Goal: Use online tool/utility: Utilize a website feature to perform a specific function

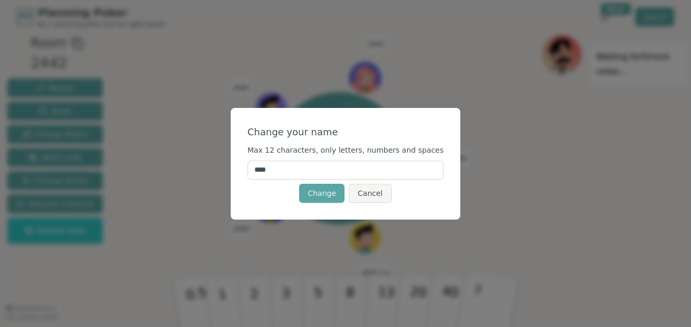
click at [351, 170] on input "****" at bounding box center [346, 170] width 197 height 19
type input "*"
type input "****"
click at [335, 197] on button "Change" at bounding box center [321, 193] width 45 height 19
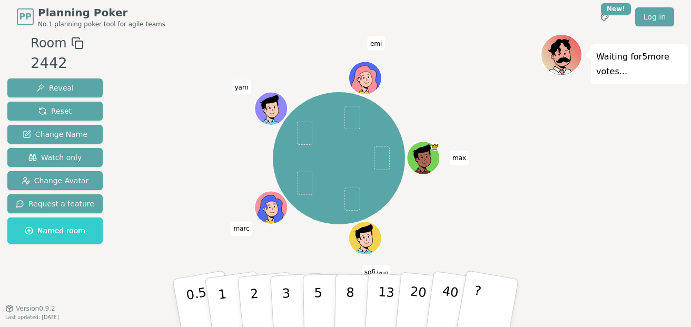
click at [370, 239] on div at bounding box center [366, 248] width 32 height 29
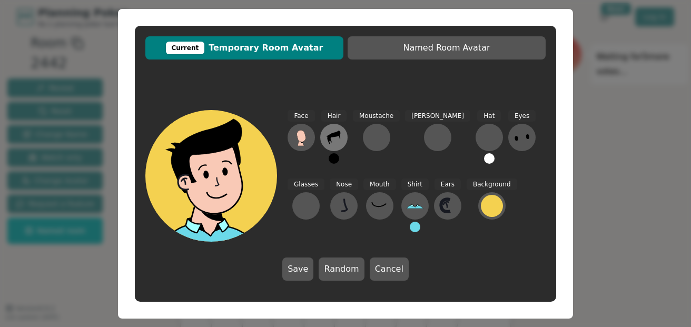
click at [328, 140] on icon at bounding box center [334, 137] width 17 height 17
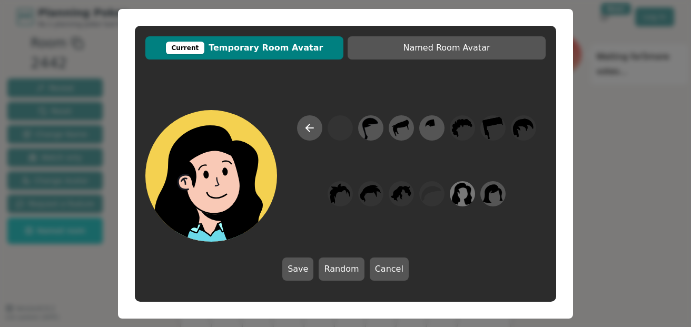
click at [461, 197] on icon at bounding box center [462, 194] width 21 height 24
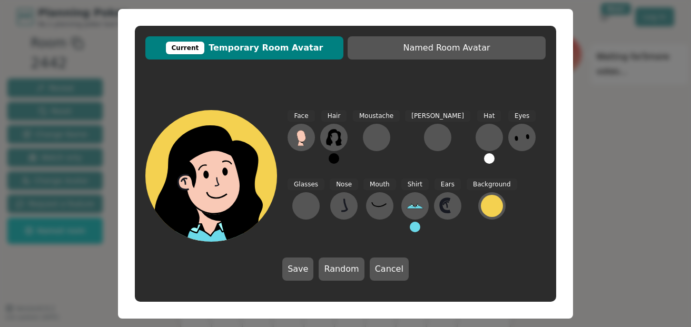
click at [336, 162] on button at bounding box center [334, 158] width 11 height 11
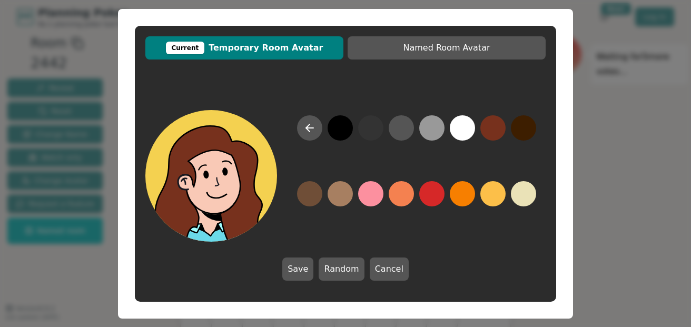
click at [498, 132] on button at bounding box center [493, 127] width 25 height 25
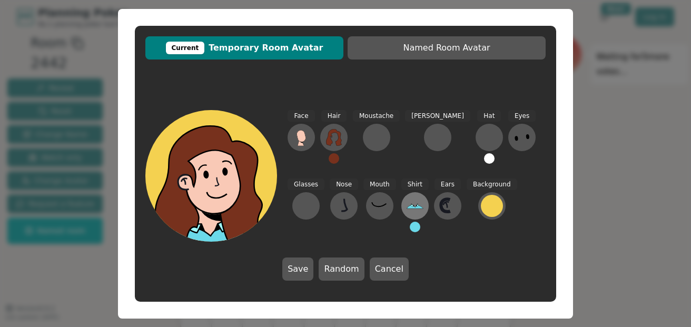
click at [401, 215] on button at bounding box center [414, 205] width 27 height 27
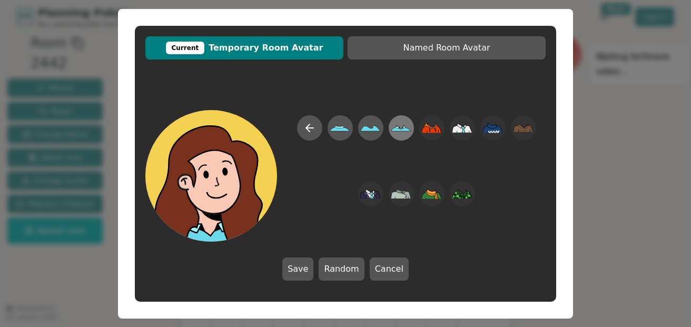
click at [403, 128] on icon at bounding box center [401, 128] width 21 height 24
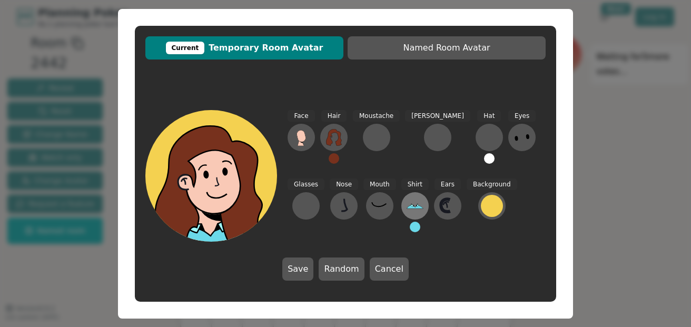
click at [407, 205] on icon at bounding box center [415, 206] width 17 height 17
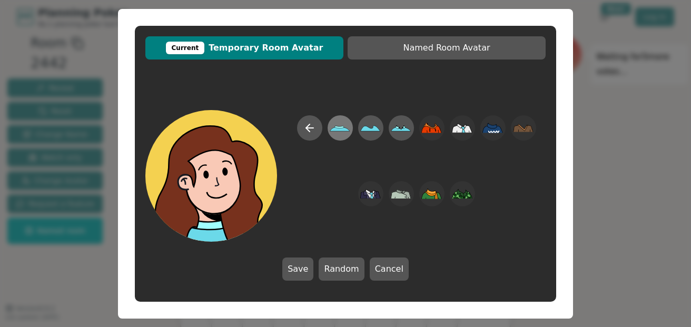
click at [335, 130] on icon at bounding box center [340, 128] width 20 height 5
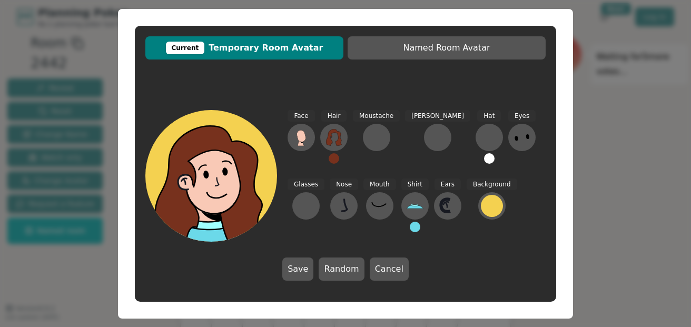
click at [410, 227] on button at bounding box center [415, 227] width 11 height 11
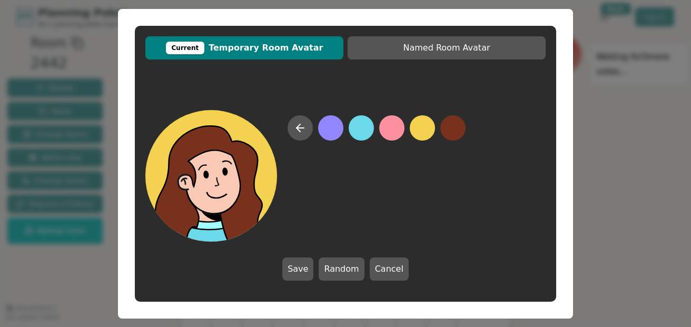
click at [616, 166] on div "Current Temporary Room Avatar Named Room Avatar Save Random Cancel" at bounding box center [345, 163] width 691 height 327
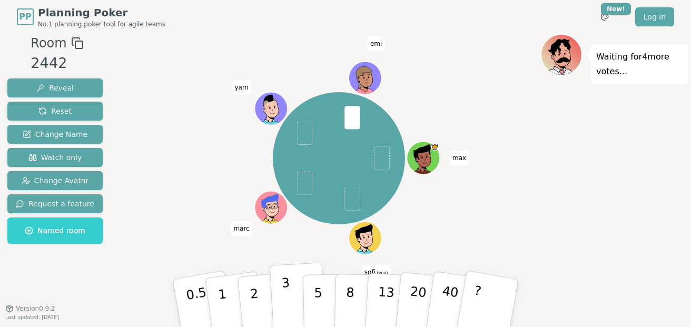
click at [290, 293] on button "3" at bounding box center [298, 303] width 57 height 82
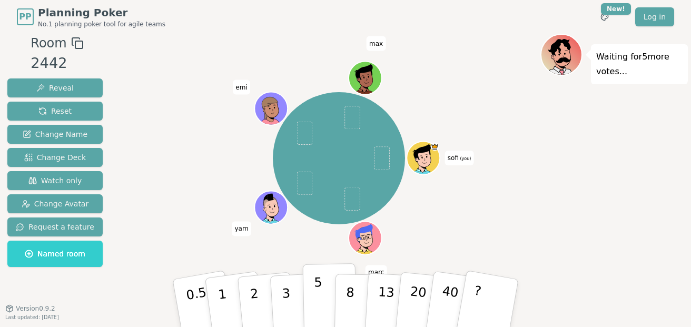
click at [328, 296] on button "5" at bounding box center [330, 303] width 54 height 80
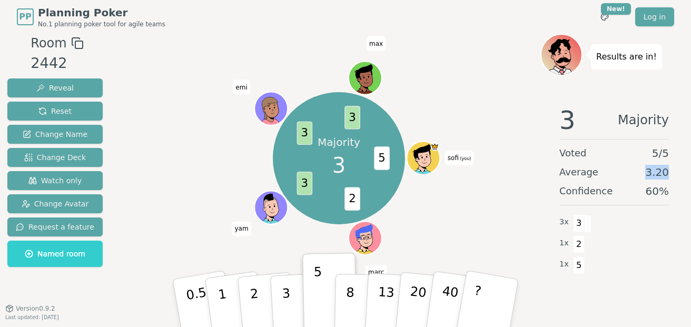
drag, startPoint x: 669, startPoint y: 170, endPoint x: 577, endPoint y: 170, distance: 91.1
click at [626, 174] on div "Average 3.20" at bounding box center [615, 172] width 110 height 15
click at [470, 204] on div "Majority 3 5 2 3 3 3 sofi (you) [PERSON_NAME] emi max" at bounding box center [339, 158] width 403 height 211
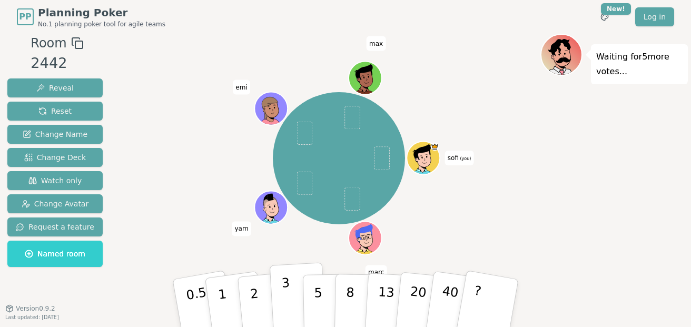
click at [286, 316] on p "3" at bounding box center [287, 304] width 12 height 57
click at [360, 312] on button "8" at bounding box center [362, 303] width 54 height 80
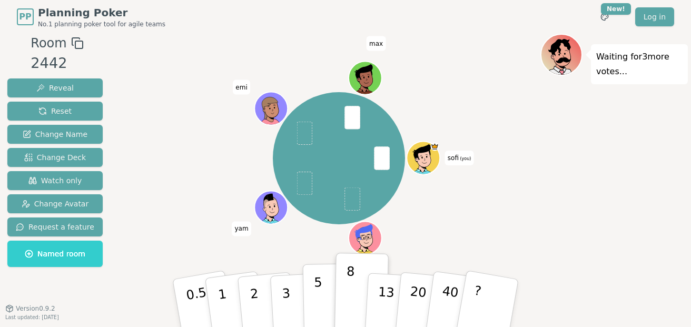
click at [320, 303] on p "5" at bounding box center [318, 303] width 9 height 57
click at [294, 306] on button "3" at bounding box center [298, 303] width 57 height 82
click at [319, 303] on p "5" at bounding box center [318, 303] width 9 height 57
click at [321, 301] on button "5" at bounding box center [330, 303] width 54 height 80
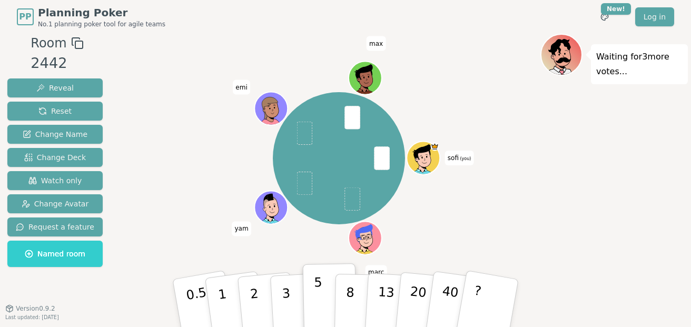
click at [321, 301] on button "5" at bounding box center [330, 303] width 54 height 80
click at [294, 305] on button "3" at bounding box center [298, 303] width 57 height 82
click at [319, 296] on p "5" at bounding box center [318, 303] width 9 height 57
click at [330, 288] on button "5" at bounding box center [330, 303] width 54 height 80
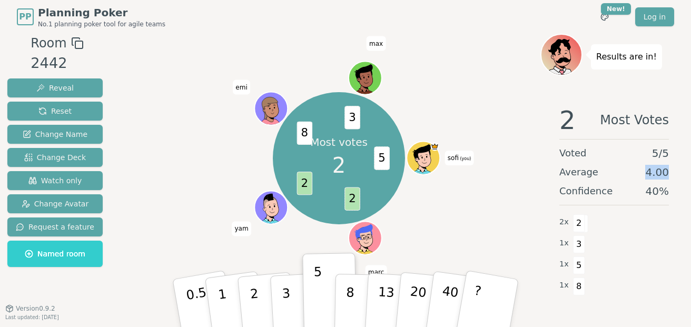
drag, startPoint x: 649, startPoint y: 173, endPoint x: 669, endPoint y: 174, distance: 20.0
click at [669, 174] on div "2 Most Votes Voted 5 / 5 Average 4.00 Confidence 40 % 2 x 2 1 x 3 1 x 5 1 x 8" at bounding box center [615, 202] width 148 height 211
click at [670, 175] on div "2 Most Votes Voted 5 / 5 Average 4.00 Confidence 40 % 2 x 2 1 x 3 1 x 5 1 x 8" at bounding box center [615, 202] width 148 height 211
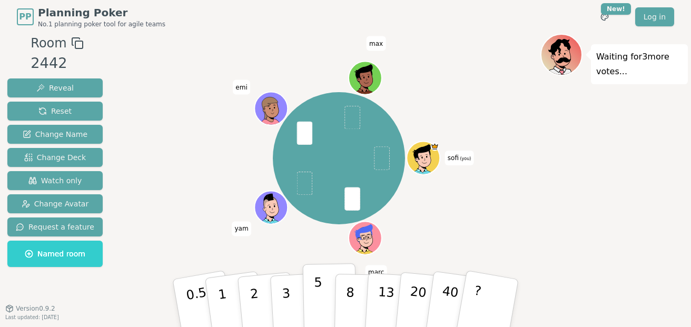
click at [322, 303] on button "5" at bounding box center [330, 303] width 54 height 80
click at [295, 310] on button "3" at bounding box center [298, 303] width 57 height 82
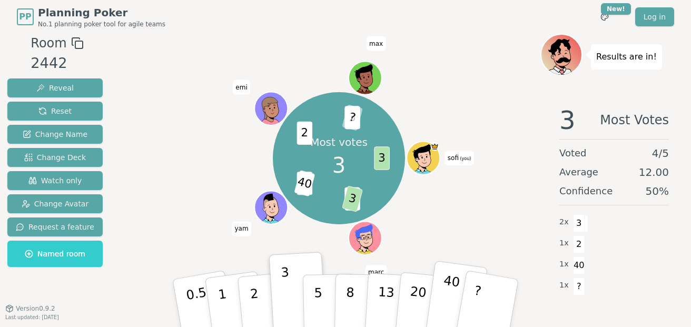
click at [442, 304] on p "40" at bounding box center [449, 302] width 24 height 58
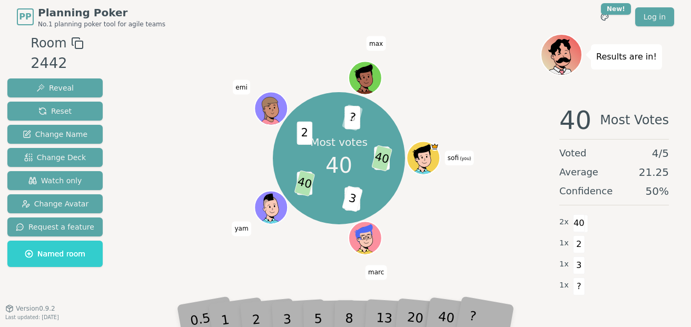
click at [578, 289] on span "?" at bounding box center [579, 287] width 12 height 18
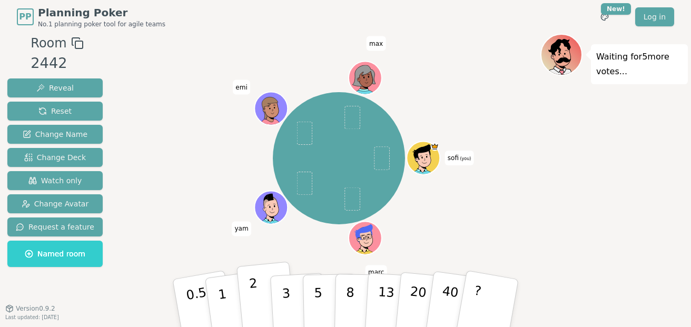
click at [259, 307] on button "2" at bounding box center [267, 304] width 60 height 84
click at [289, 298] on p "3" at bounding box center [287, 304] width 12 height 57
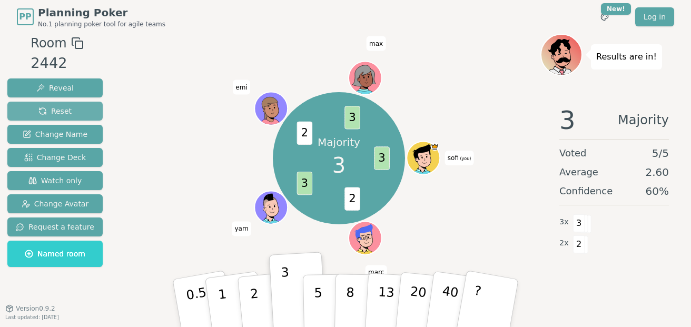
click at [75, 109] on button "Reset" at bounding box center [54, 111] width 95 height 19
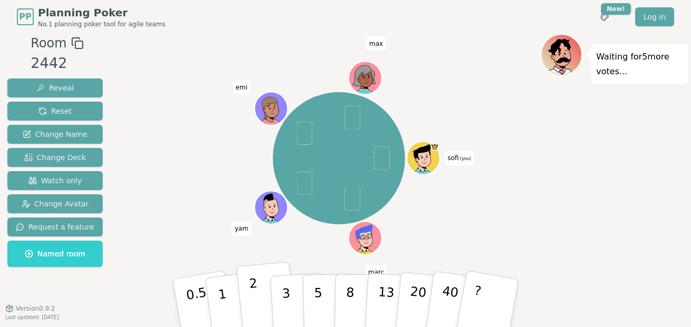
click at [261, 299] on button "2" at bounding box center [267, 304] width 60 height 84
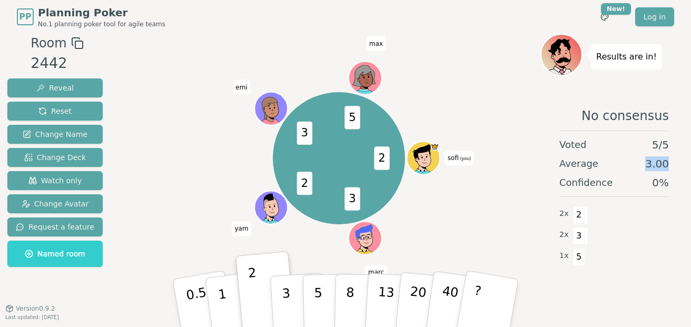
drag, startPoint x: 650, startPoint y: 166, endPoint x: 678, endPoint y: 166, distance: 27.9
click at [678, 166] on div "No consensus Voted 5 / 5 Average 3.00 Confidence 0 % 2 x 2 2 x 3 1 x 5" at bounding box center [615, 202] width 148 height 211
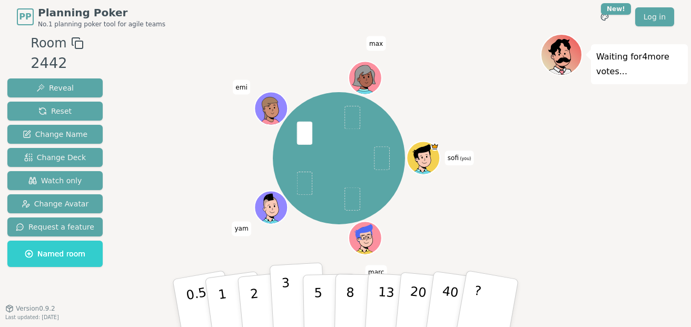
click at [283, 299] on p "3" at bounding box center [287, 304] width 12 height 57
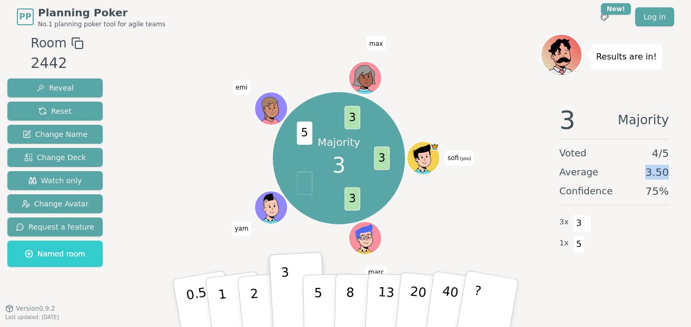
drag, startPoint x: 651, startPoint y: 173, endPoint x: 688, endPoint y: 172, distance: 36.9
click at [688, 172] on div "3 Majority Voted 4 / 5 Average 3.50 Confidence 75 % 3 x 3 1 x 5" at bounding box center [615, 202] width 148 height 211
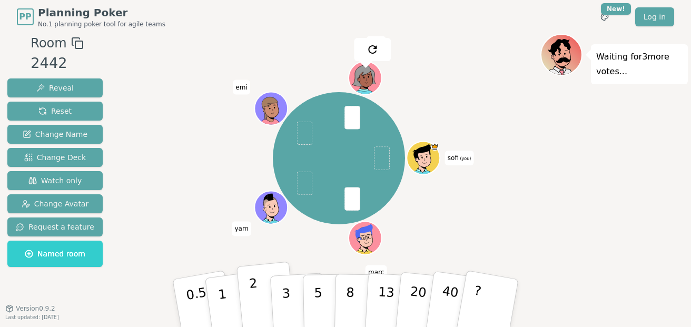
click at [262, 308] on button "2" at bounding box center [267, 304] width 60 height 84
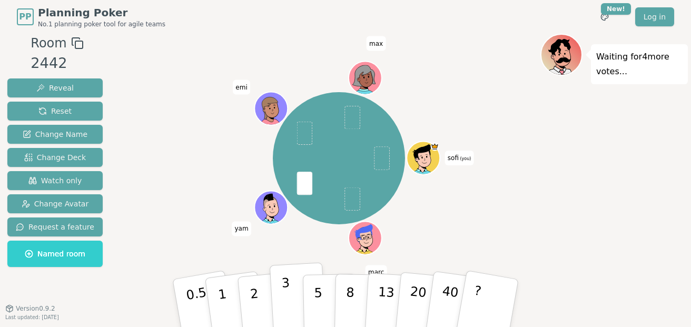
click at [293, 297] on button "3" at bounding box center [298, 303] width 57 height 82
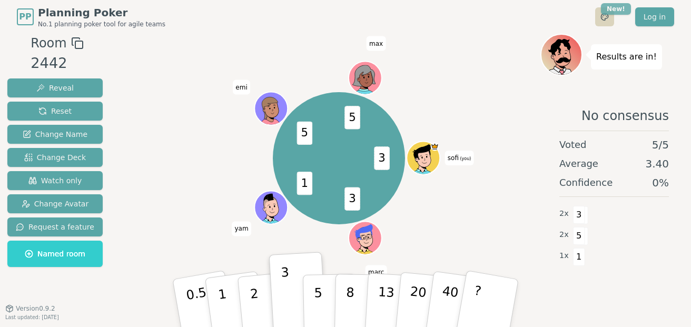
click at [616, 6] on html "PP Planning Poker No.1 planning poker tool for agile teams Toggle theme New! Lo…" at bounding box center [345, 163] width 691 height 327
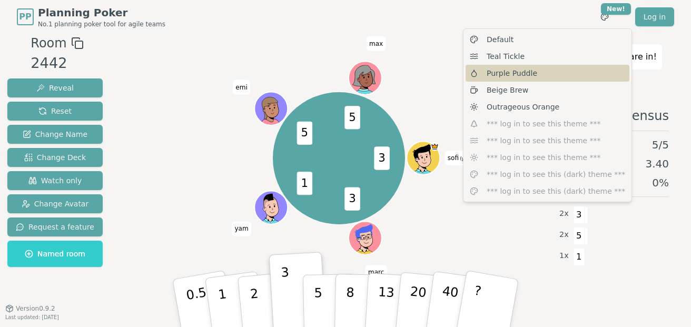
click at [533, 73] on span "Purple Puddle" at bounding box center [512, 73] width 51 height 11
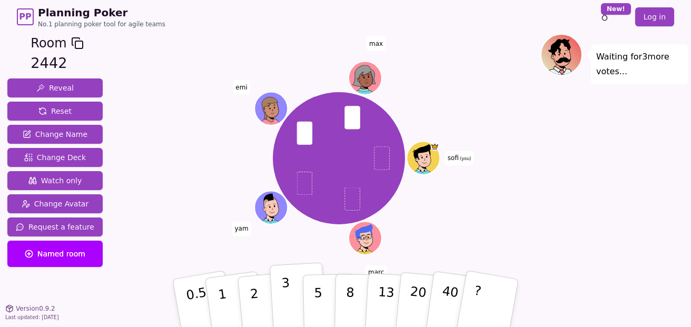
click at [296, 299] on button "3" at bounding box center [298, 303] width 57 height 82
click at [275, 291] on button "3" at bounding box center [298, 303] width 57 height 82
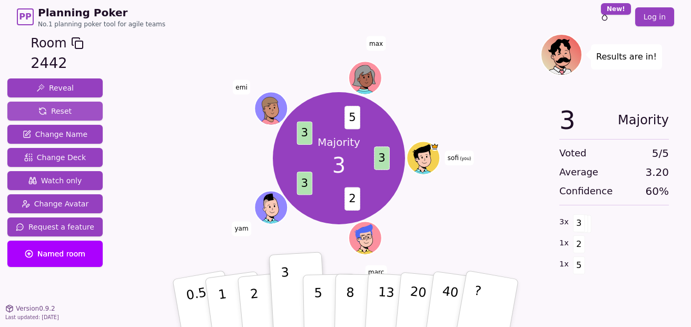
click at [72, 112] on button "Reset" at bounding box center [54, 111] width 95 height 19
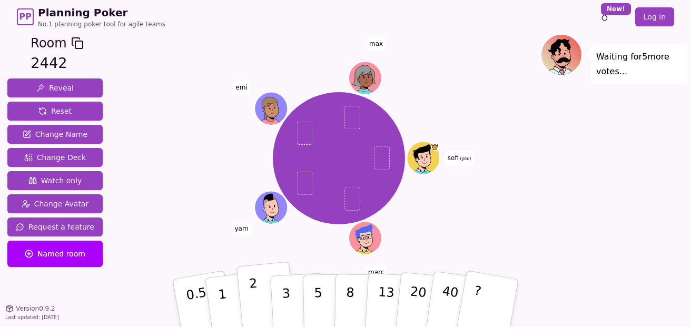
click at [248, 304] on button "2" at bounding box center [267, 304] width 60 height 84
click at [344, 297] on button "8" at bounding box center [362, 303] width 54 height 80
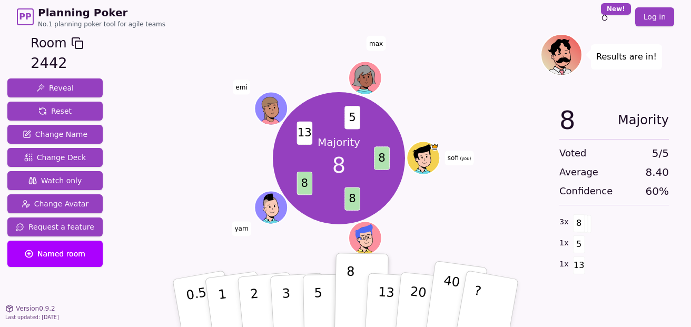
click at [445, 309] on p "40" at bounding box center [449, 302] width 24 height 58
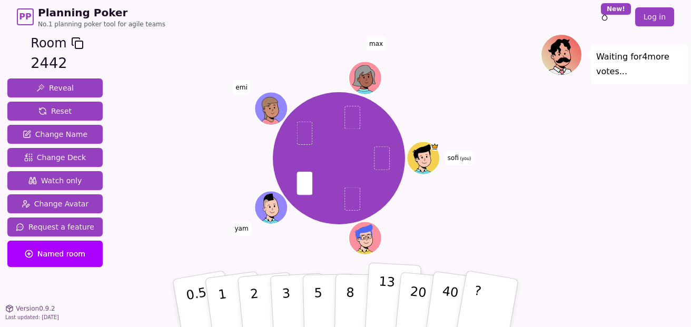
click at [389, 303] on p "13" at bounding box center [385, 303] width 19 height 58
click at [384, 276] on p "13" at bounding box center [385, 303] width 19 height 58
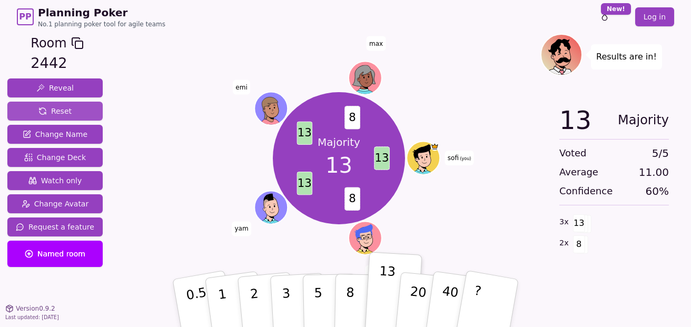
click at [73, 114] on button "Reset" at bounding box center [54, 111] width 95 height 19
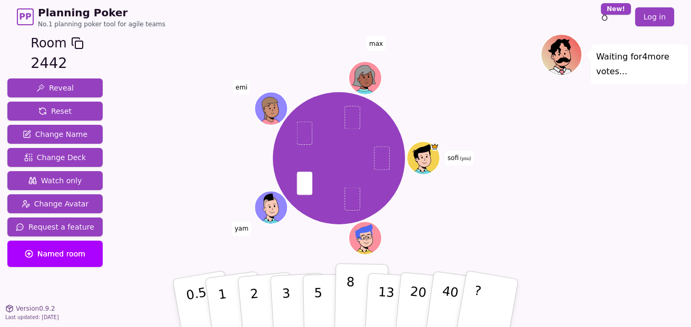
click at [339, 302] on button "8" at bounding box center [362, 303] width 54 height 80
click at [321, 303] on p "5" at bounding box center [318, 303] width 9 height 57
click at [347, 309] on p "8" at bounding box center [350, 302] width 9 height 57
click at [321, 308] on p "5" at bounding box center [318, 303] width 9 height 57
click at [346, 306] on button "8" at bounding box center [362, 303] width 54 height 80
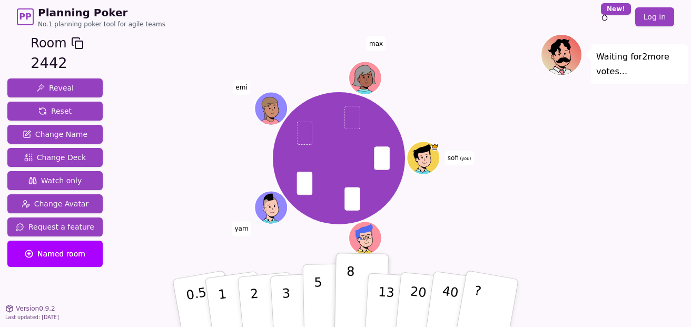
click at [329, 306] on button "5" at bounding box center [330, 303] width 54 height 80
click at [351, 305] on p "8" at bounding box center [350, 302] width 9 height 57
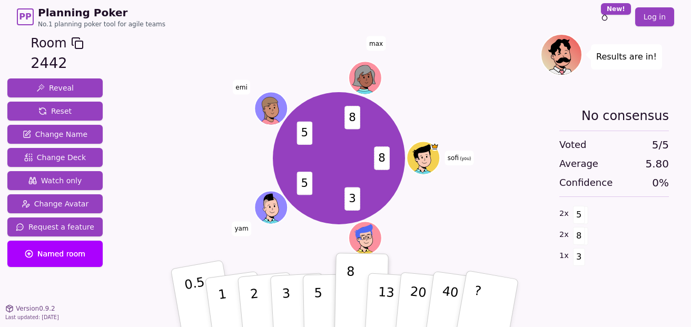
click at [195, 302] on p "0.5" at bounding box center [198, 304] width 30 height 60
